Goal: Navigation & Orientation: Find specific page/section

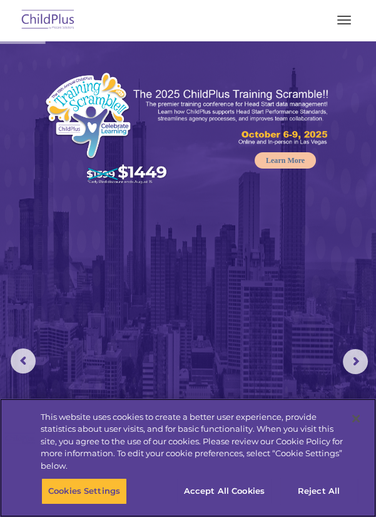
select select "MEDIUM"
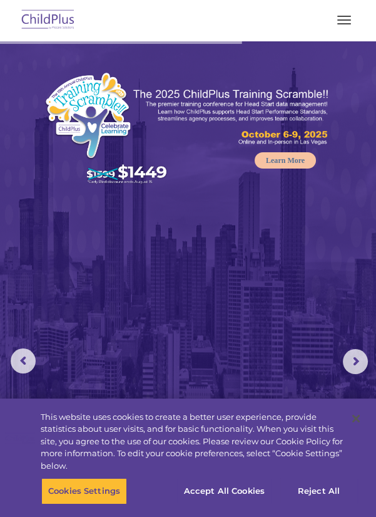
click at [337, 24] on button "button" at bounding box center [344, 20] width 26 height 20
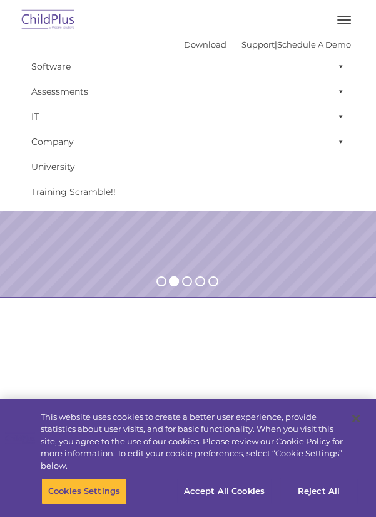
scroll to position [400, 0]
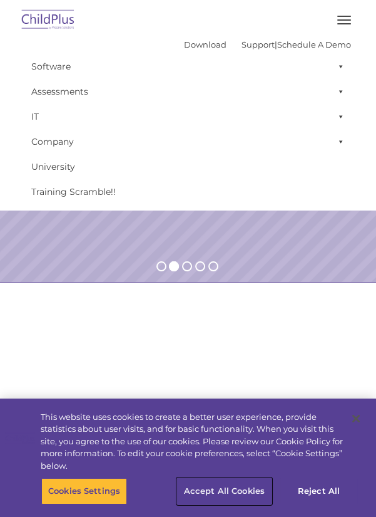
click at [214, 504] on button "Accept All Cookies" at bounding box center [224, 491] width 95 height 26
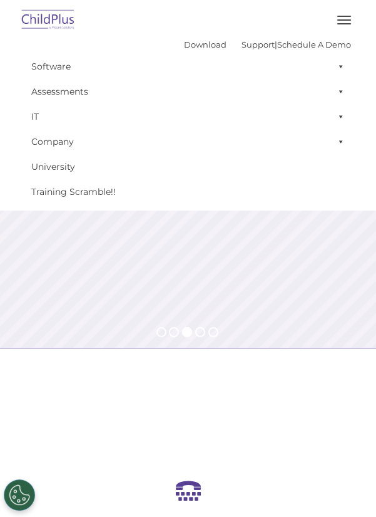
scroll to position [111, 0]
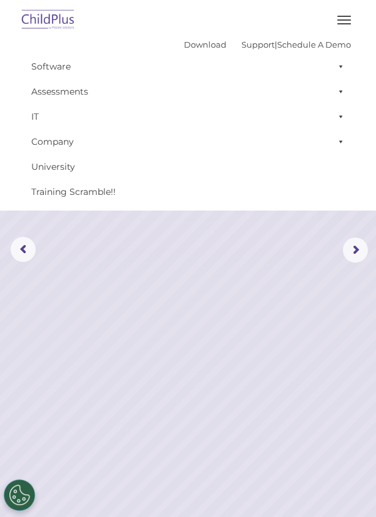
click at [338, 27] on button "button" at bounding box center [344, 20] width 26 height 20
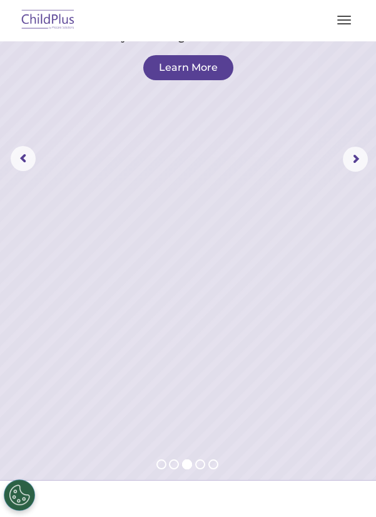
scroll to position [297, 0]
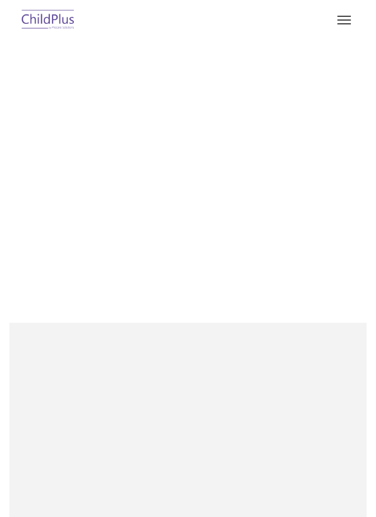
scroll to position [307, 0]
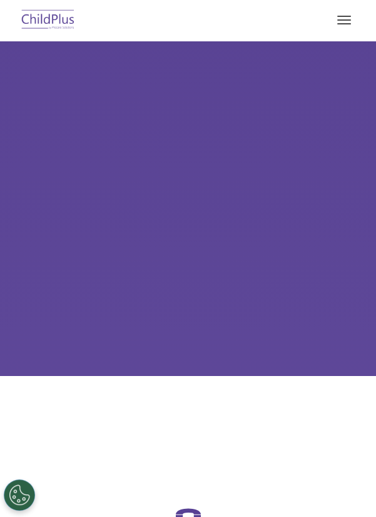
click at [344, 23] on span "button" at bounding box center [344, 23] width 14 height 1
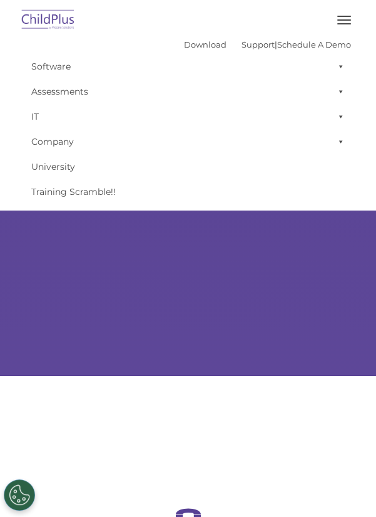
type input ""
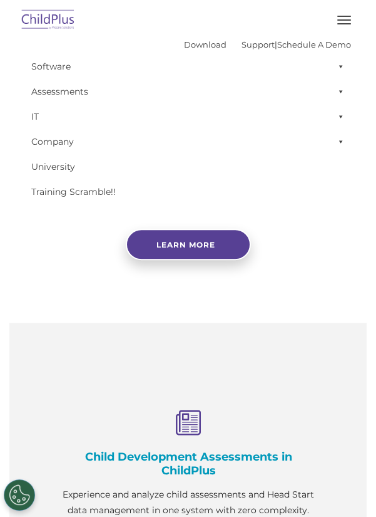
select select "MEDIUM"
